Goal: Task Accomplishment & Management: Use online tool/utility

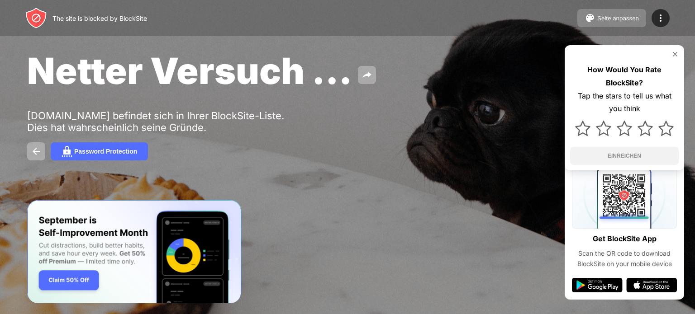
click at [628, 18] on div "Seite anpassen" at bounding box center [618, 18] width 42 height 7
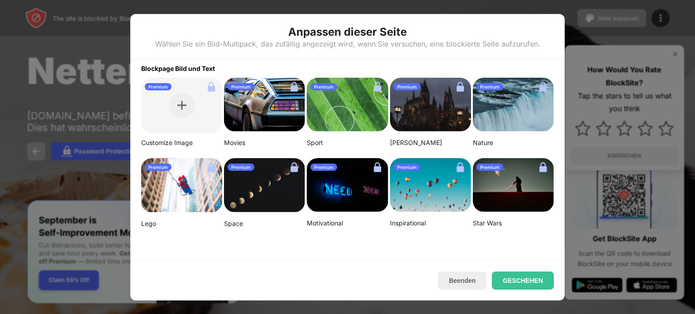
click at [456, 289] on div "Beenden GESCHEHEN" at bounding box center [347, 280] width 434 height 40
click at [459, 280] on button "Beenden" at bounding box center [462, 281] width 48 height 18
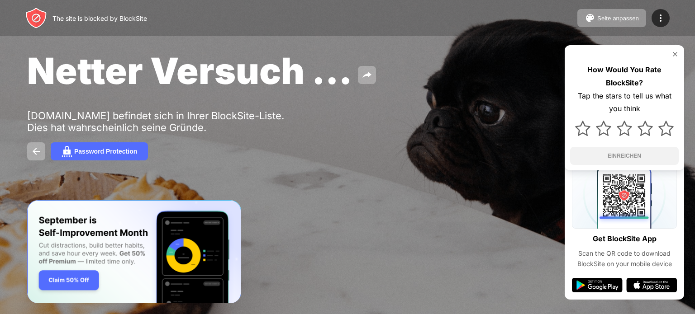
click at [114, 19] on div "The site is blocked by BlockSite" at bounding box center [99, 18] width 95 height 8
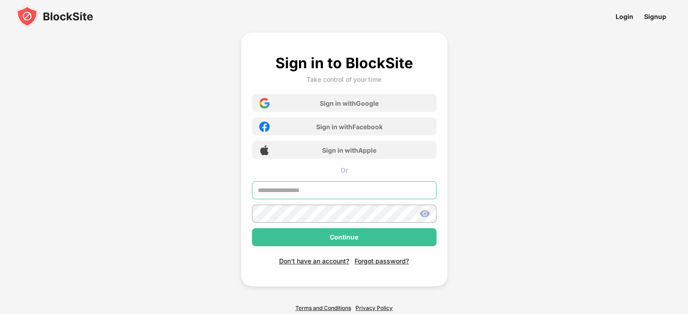
click at [340, 190] on input "text" at bounding box center [344, 190] width 185 height 18
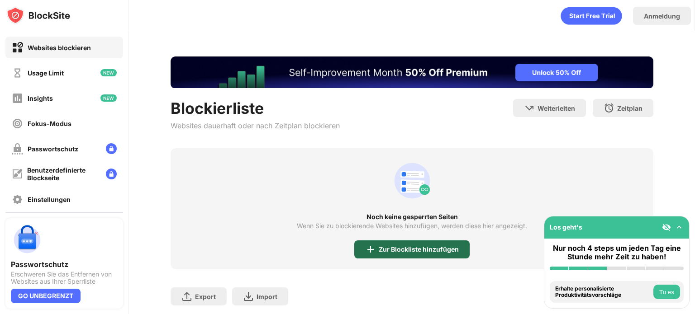
click at [400, 256] on div "Zur Blockliste hinzufügen" at bounding box center [411, 250] width 115 height 18
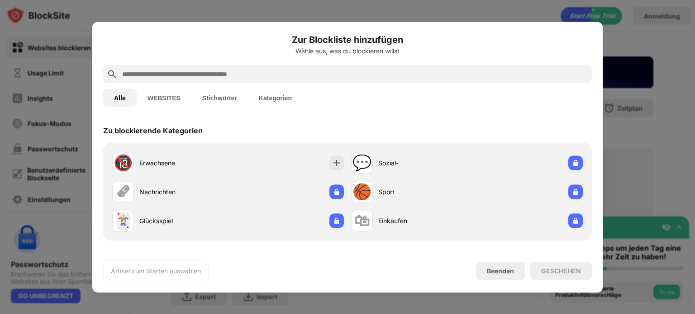
click at [192, 78] on input "text" at bounding box center [354, 74] width 467 height 11
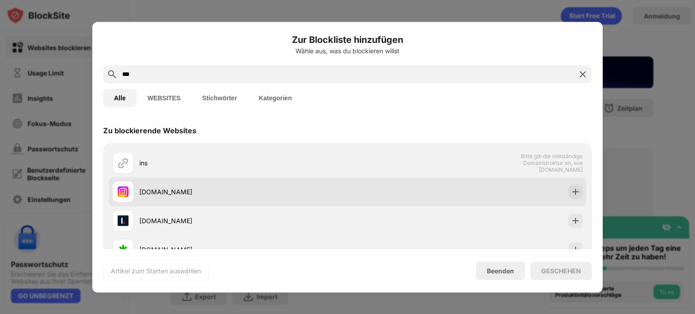
type input "***"
click at [157, 188] on div "instagram.com" at bounding box center [243, 191] width 208 height 9
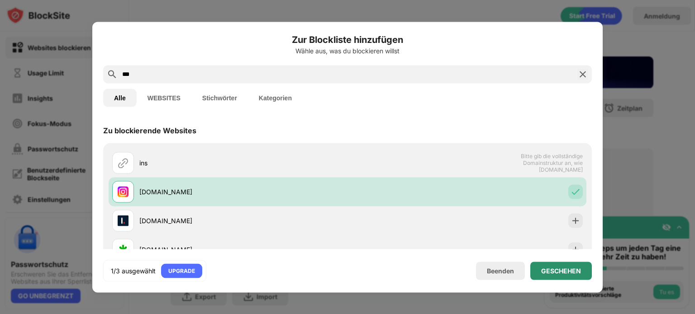
click at [554, 271] on div "GESCHEHEN" at bounding box center [561, 270] width 40 height 7
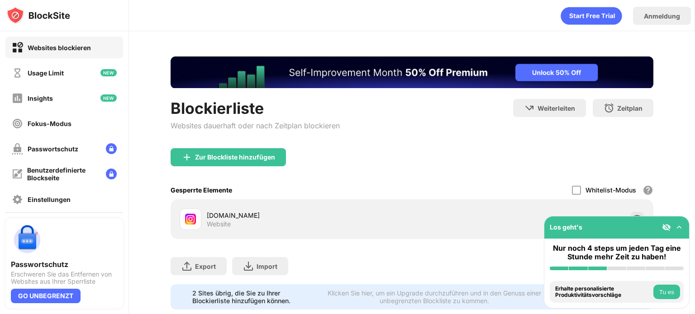
scroll to position [27, 0]
